Goal: Transaction & Acquisition: Download file/media

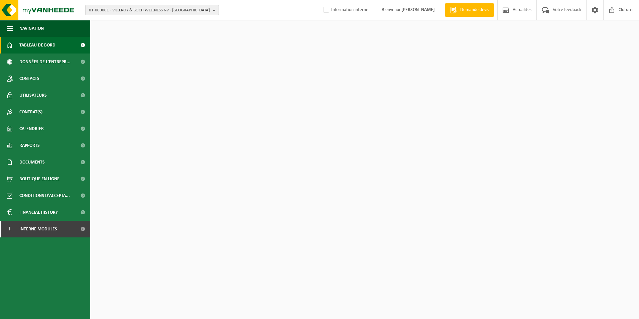
click at [152, 12] on span "01-000001 - VILLEROY & BOCH WELLNESS NV - ROESELARE" at bounding box center [149, 10] width 121 height 10
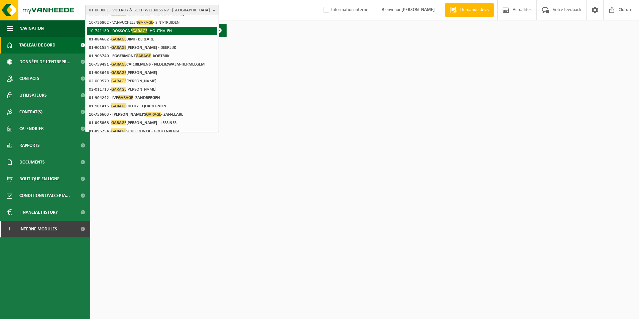
scroll to position [100, 0]
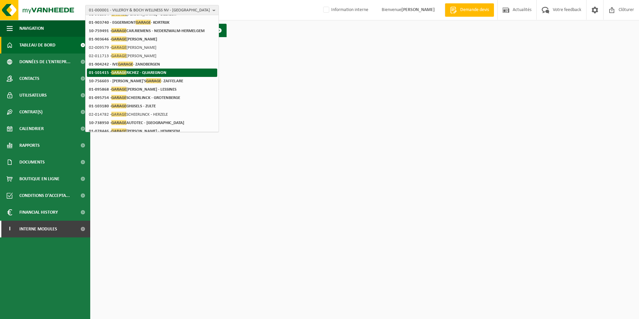
type input "garage"
click at [152, 69] on li "01-101415 - GARAGE RICHEZ - QUAREGNON" at bounding box center [152, 73] width 130 height 8
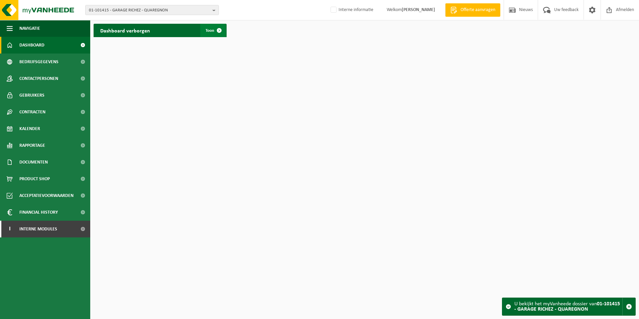
click at [211, 30] on span "Toon" at bounding box center [210, 30] width 9 height 4
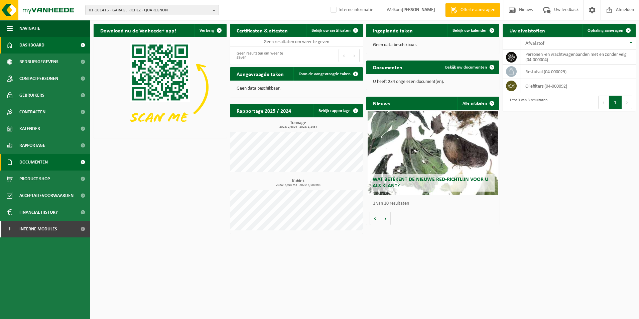
click at [33, 161] on span "Documenten" at bounding box center [33, 162] width 28 height 17
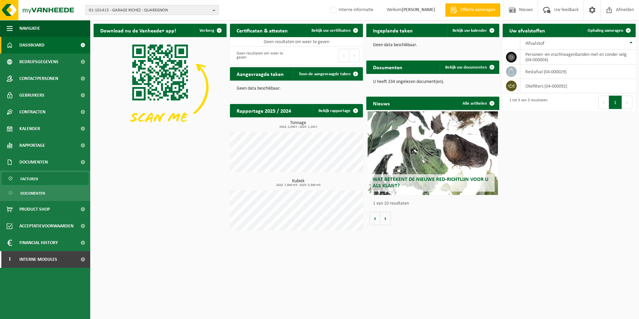
click at [33, 175] on span "Facturen" at bounding box center [29, 179] width 18 height 13
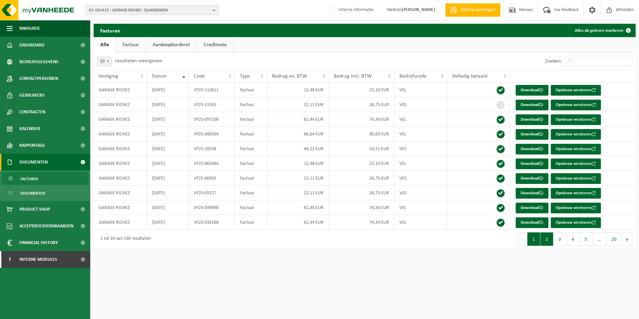
click at [546, 244] on button "2" at bounding box center [547, 238] width 13 height 13
click at [540, 196] on link "Download" at bounding box center [532, 193] width 33 height 11
click at [121, 12] on span "01-101415 - GARAGE RICHEZ - QUAREGNON" at bounding box center [149, 10] width 121 height 10
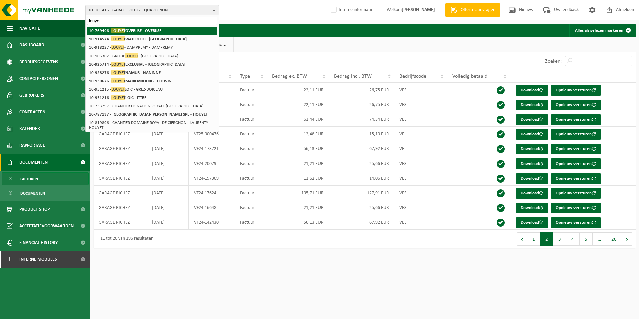
type input "louyet"
click at [126, 32] on strong "10-769496 - LOUYET OVERIJSE - OVERIJSE" at bounding box center [125, 30] width 73 height 5
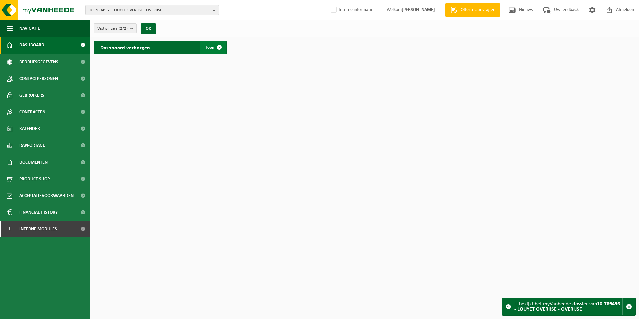
click at [211, 49] on span "Toon" at bounding box center [210, 47] width 9 height 4
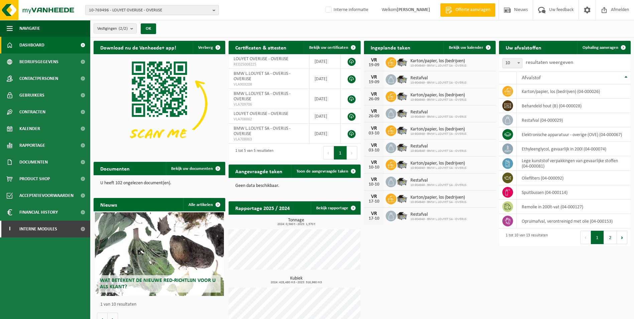
click at [42, 165] on span "Documenten" at bounding box center [33, 162] width 28 height 17
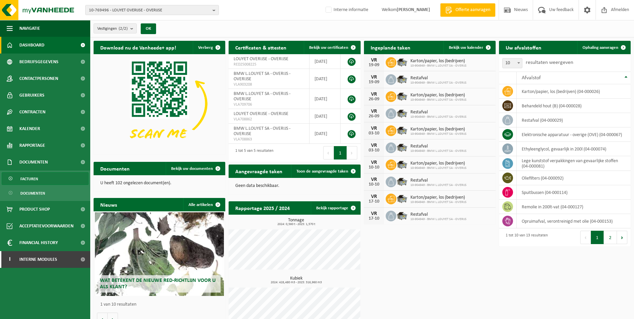
click at [42, 178] on link "Facturen" at bounding box center [45, 178] width 87 height 13
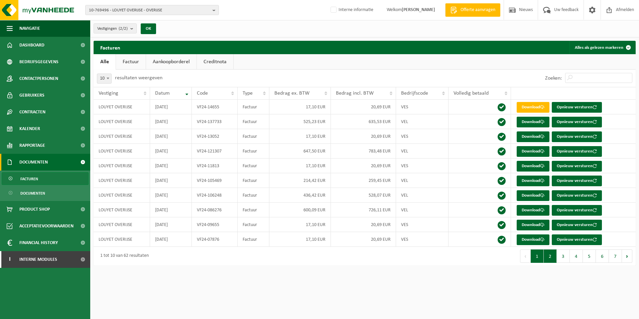
click at [551, 257] on button "2" at bounding box center [550, 255] width 13 height 13
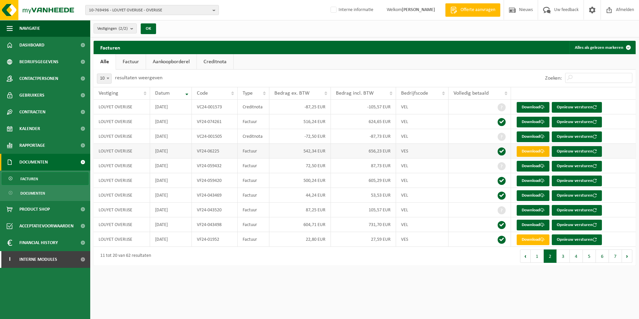
click at [542, 151] on span at bounding box center [542, 151] width 4 height 4
